Goal: Information Seeking & Learning: Learn about a topic

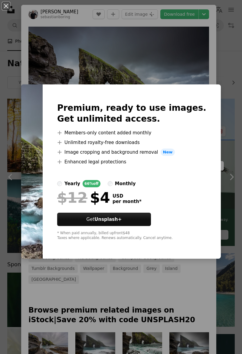
scroll to position [297, 0]
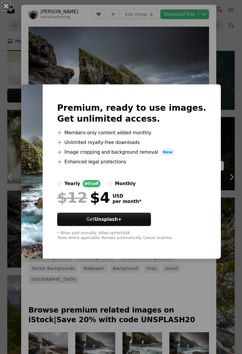
click at [185, 58] on div "An X shape Premium, ready to use images. Get unlimited access. A plus sign Memb…" at bounding box center [121, 177] width 242 height 354
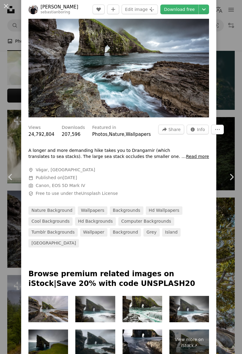
scroll to position [37, 0]
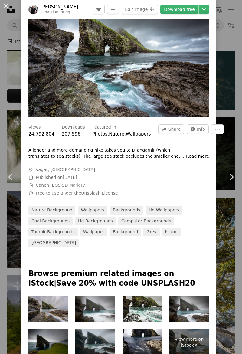
click at [118, 225] on link "computer backgrounds" at bounding box center [146, 221] width 56 height 8
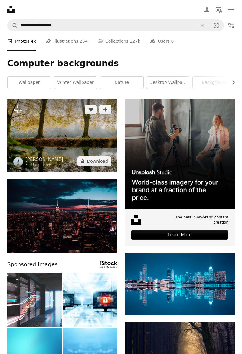
click at [100, 139] on img at bounding box center [62, 135] width 110 height 73
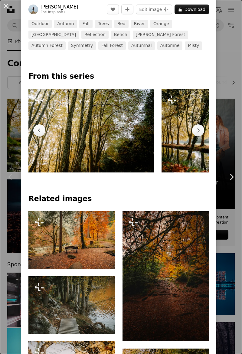
scroll to position [186, 0]
